Goal: Transaction & Acquisition: Book appointment/travel/reservation

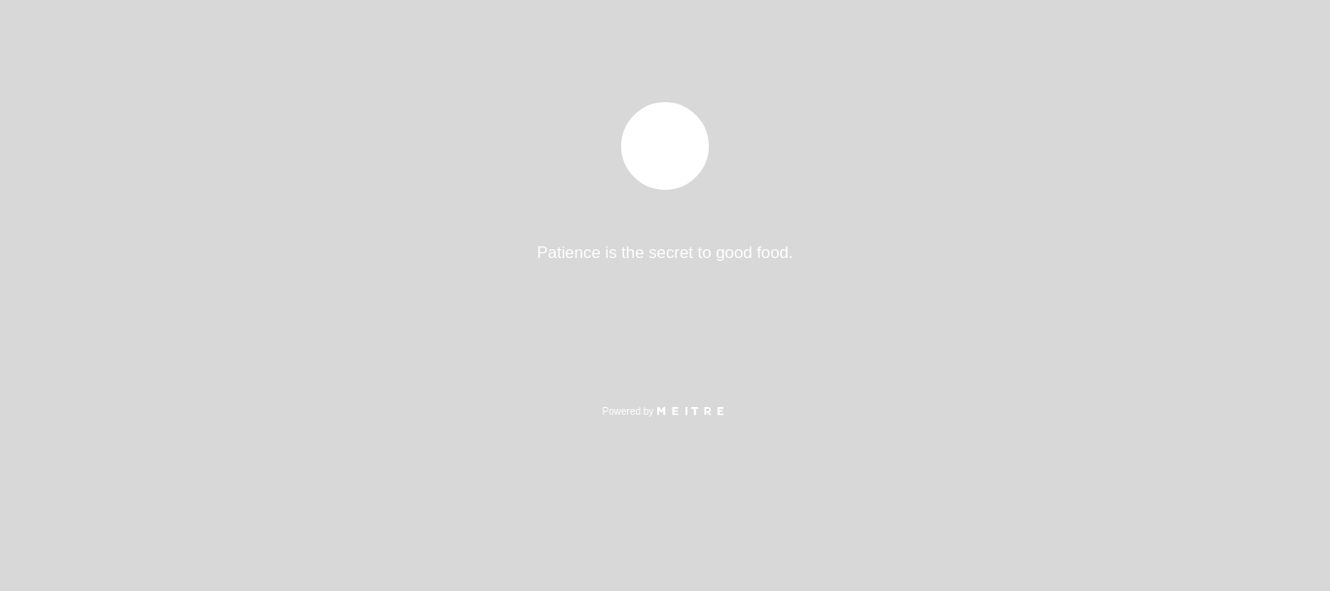
select select "pt"
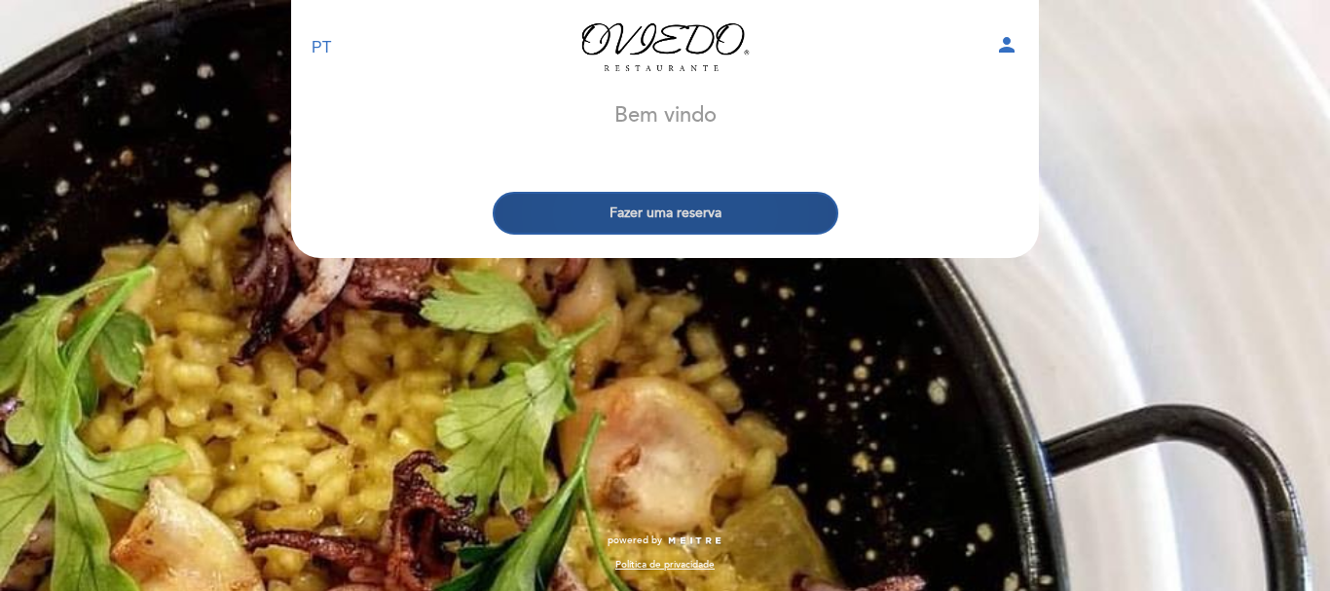
click at [779, 225] on button "Fazer uma reserva" at bounding box center [666, 213] width 346 height 43
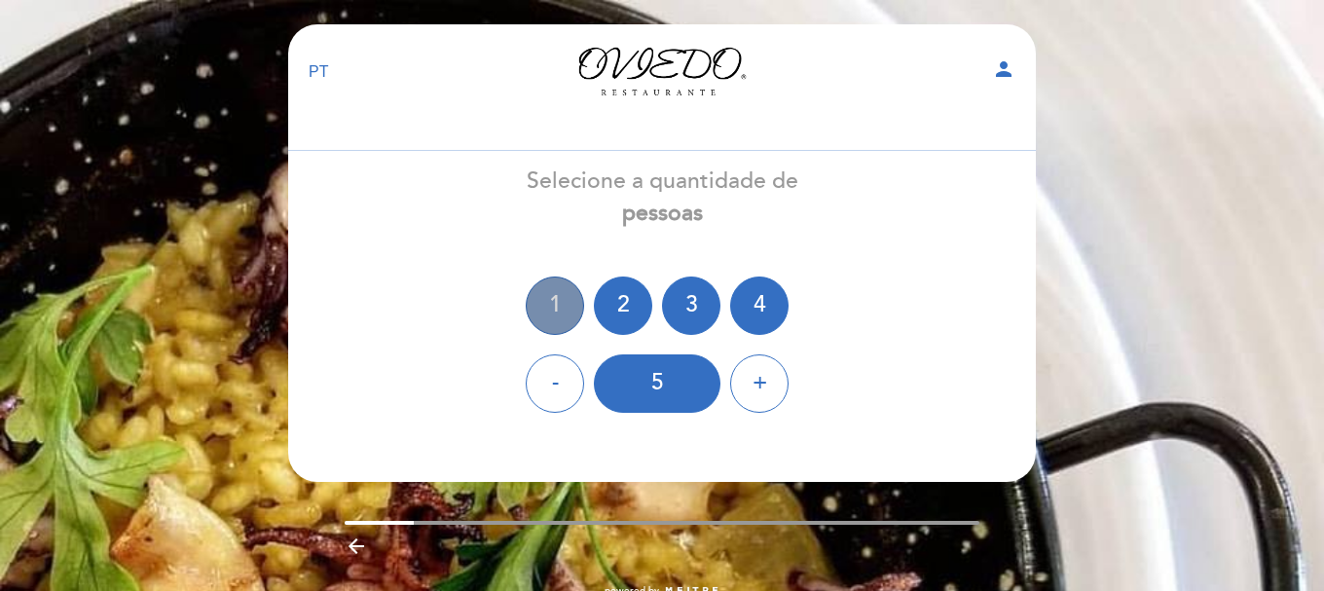
click at [568, 309] on div "1" at bounding box center [555, 306] width 58 height 58
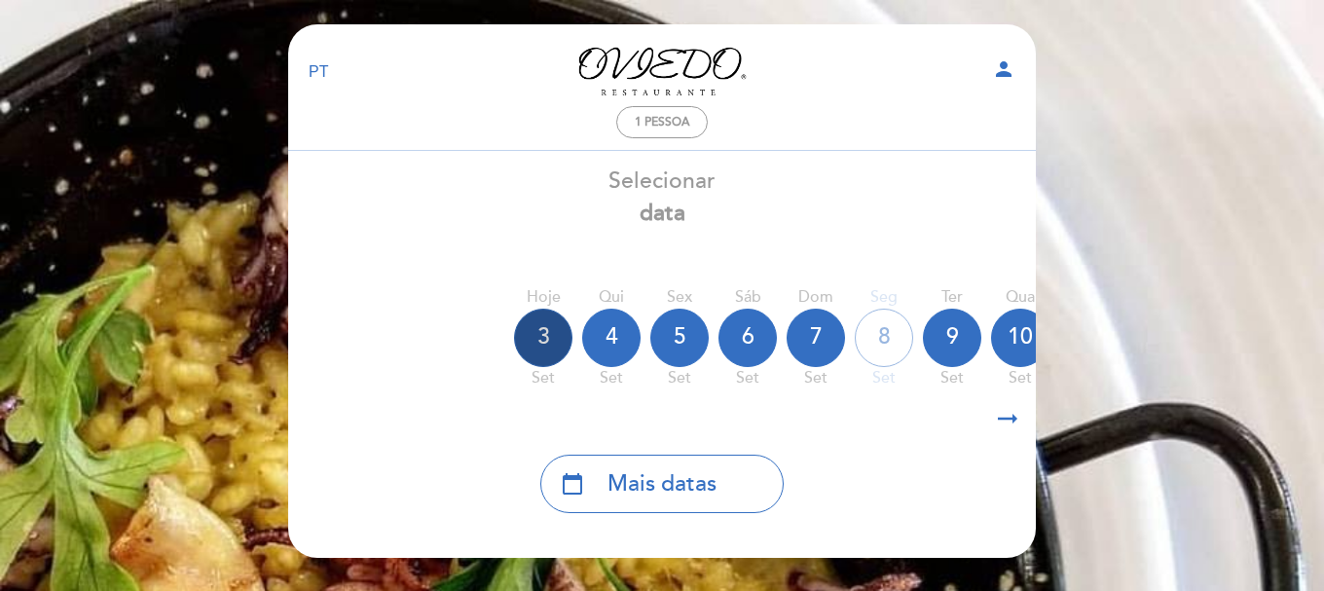
click at [534, 337] on div "3" at bounding box center [543, 338] width 58 height 58
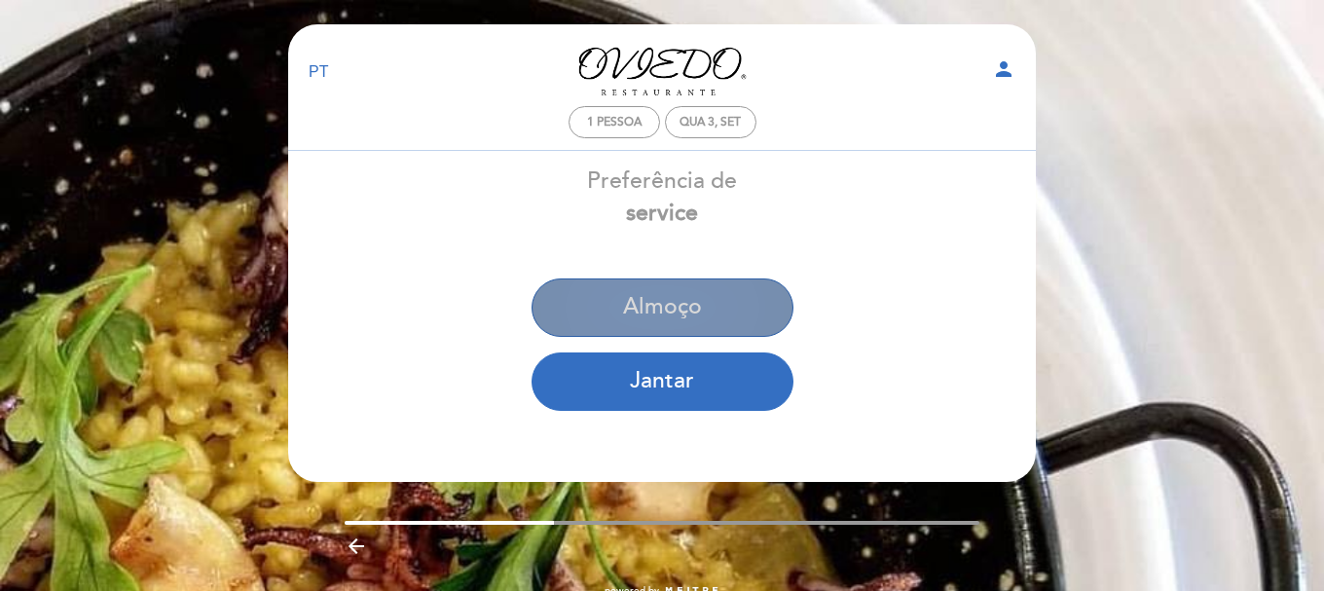
click at [727, 296] on button "Almoço" at bounding box center [663, 307] width 262 height 58
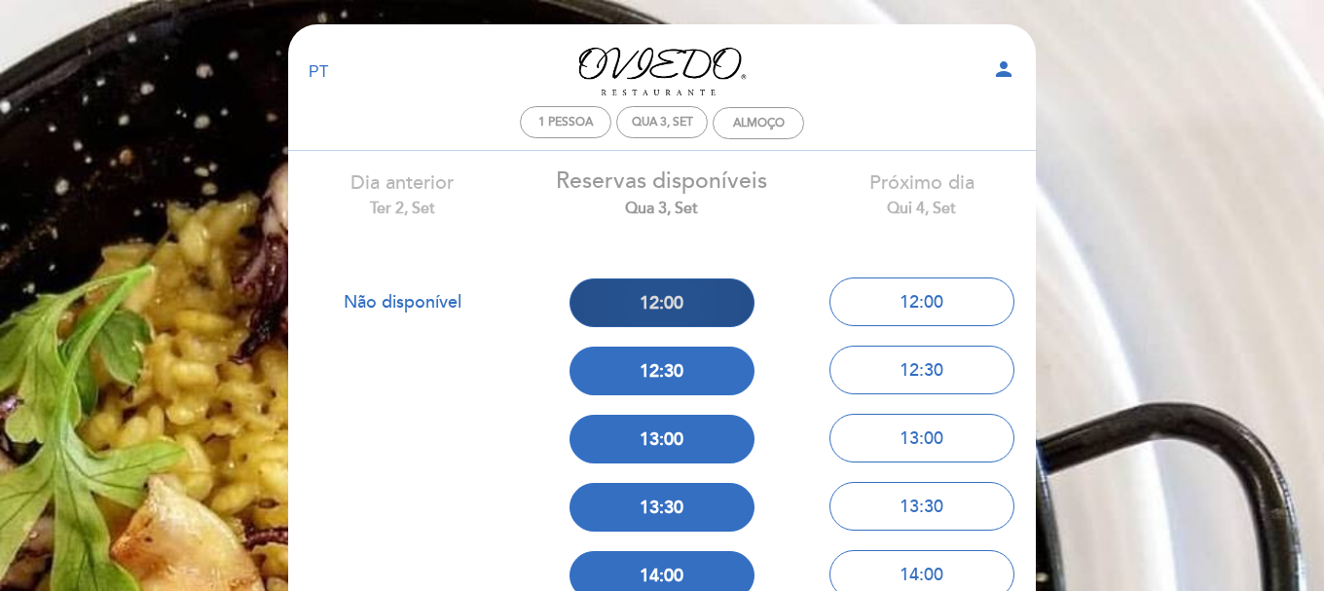
click at [702, 304] on button "12:00" at bounding box center [662, 302] width 185 height 49
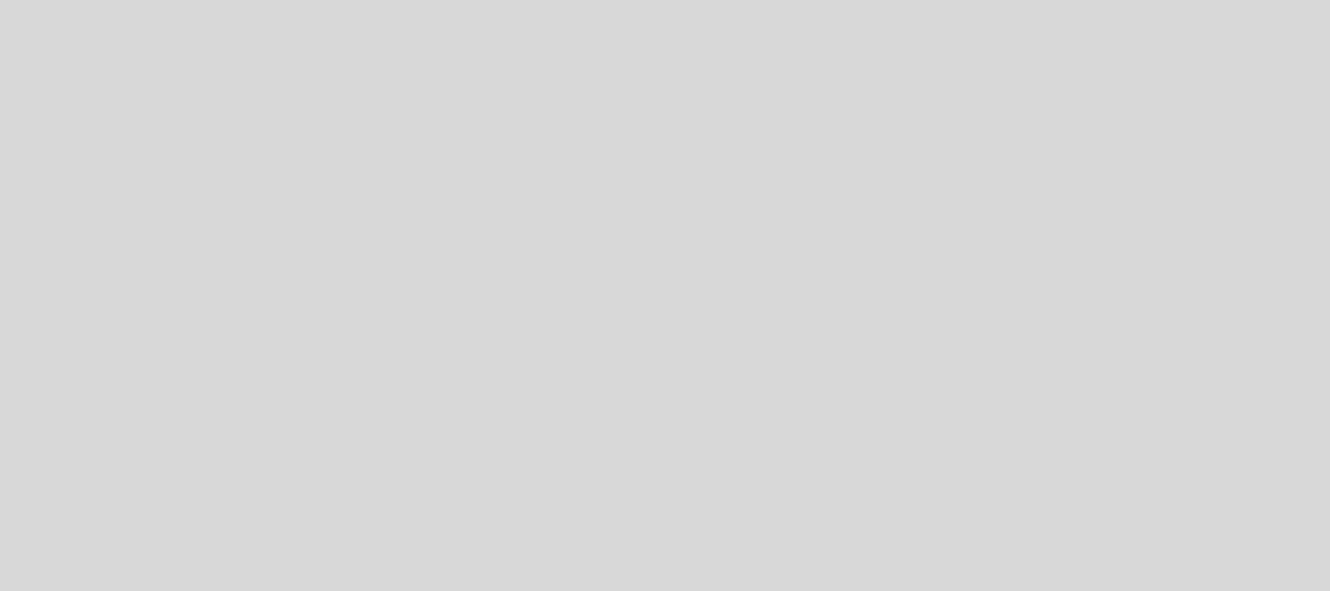
select select "pt"
